Goal: Navigation & Orientation: Understand site structure

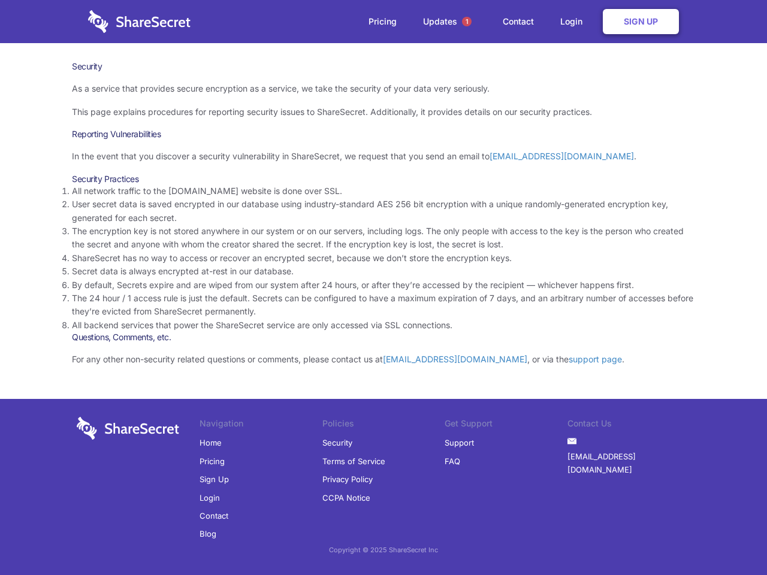
click at [384, 288] on li "By default, Secrets expire and are wiped from our system after 24 hours, or aft…" at bounding box center [383, 285] width 623 height 13
click at [467, 22] on span "1" at bounding box center [467, 22] width 10 height 10
